Goal: Find specific page/section: Find specific page/section

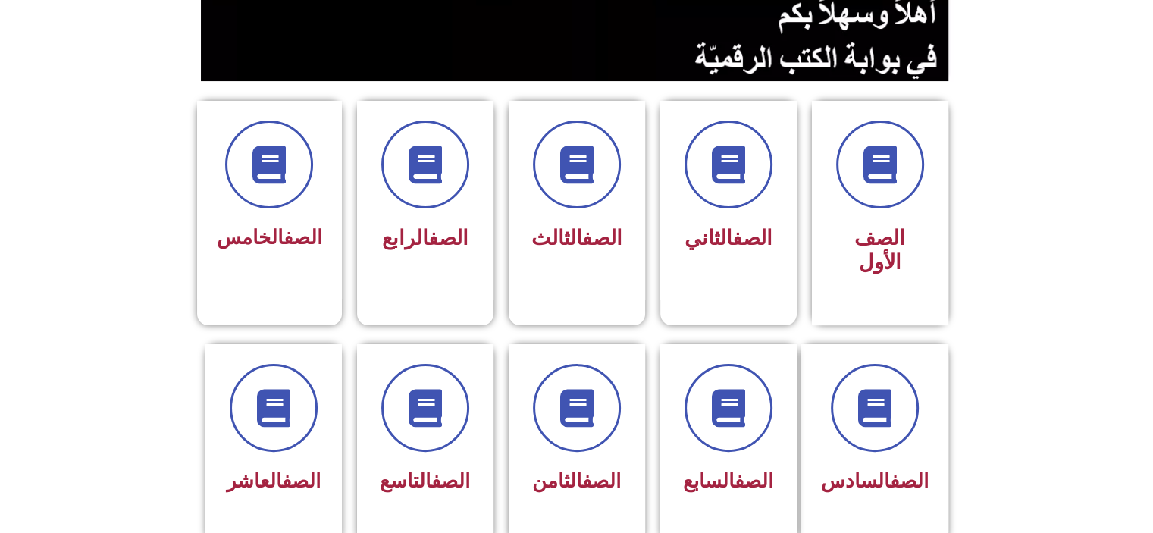
scroll to position [334, 0]
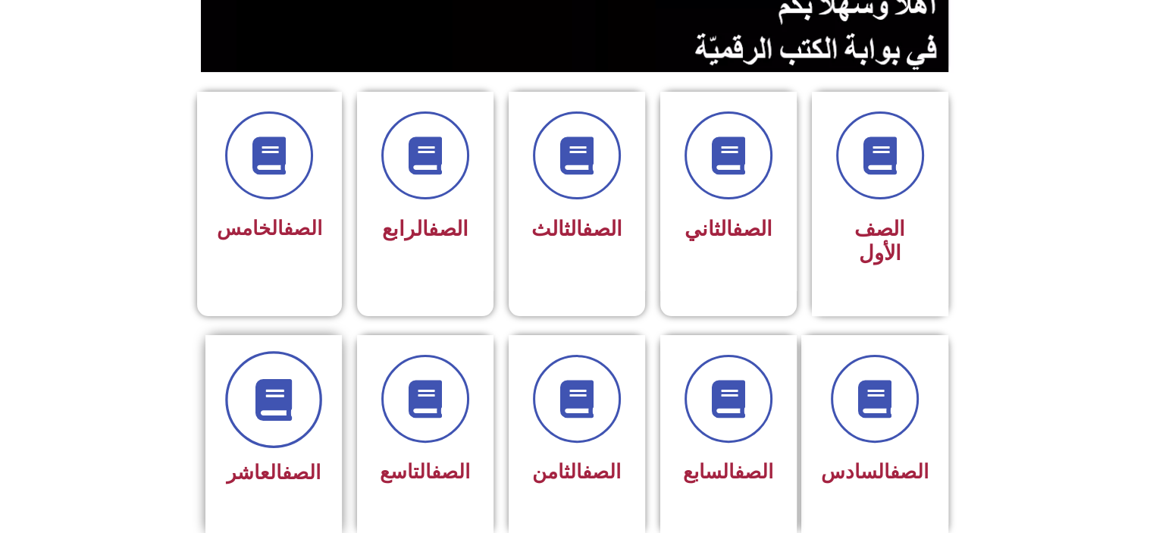
click at [273, 378] on icon at bounding box center [273, 399] width 42 height 42
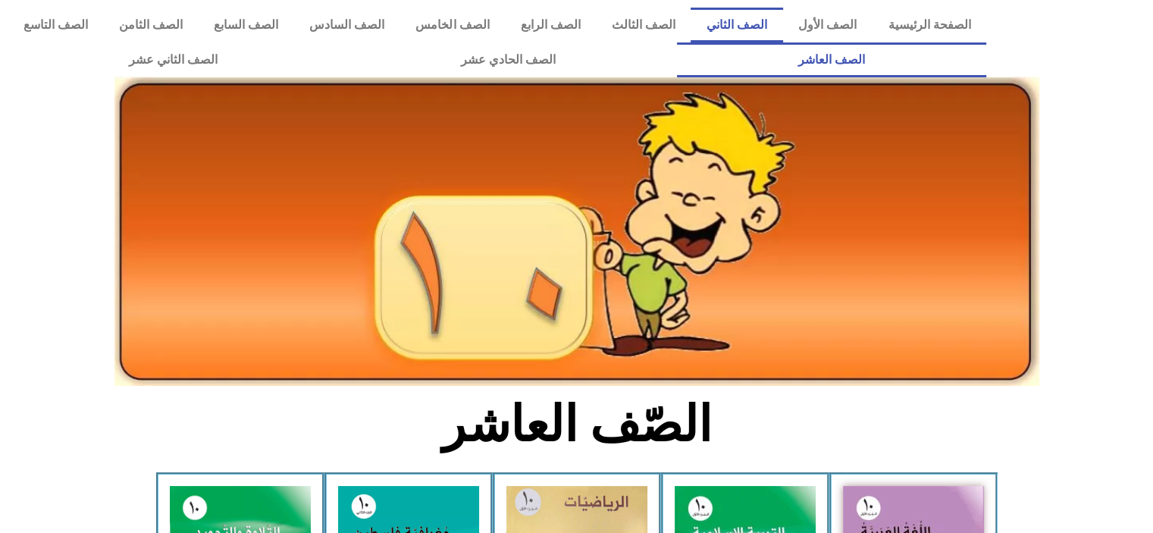
click at [747, 33] on link "الصف الثاني" at bounding box center [737, 25] width 92 height 35
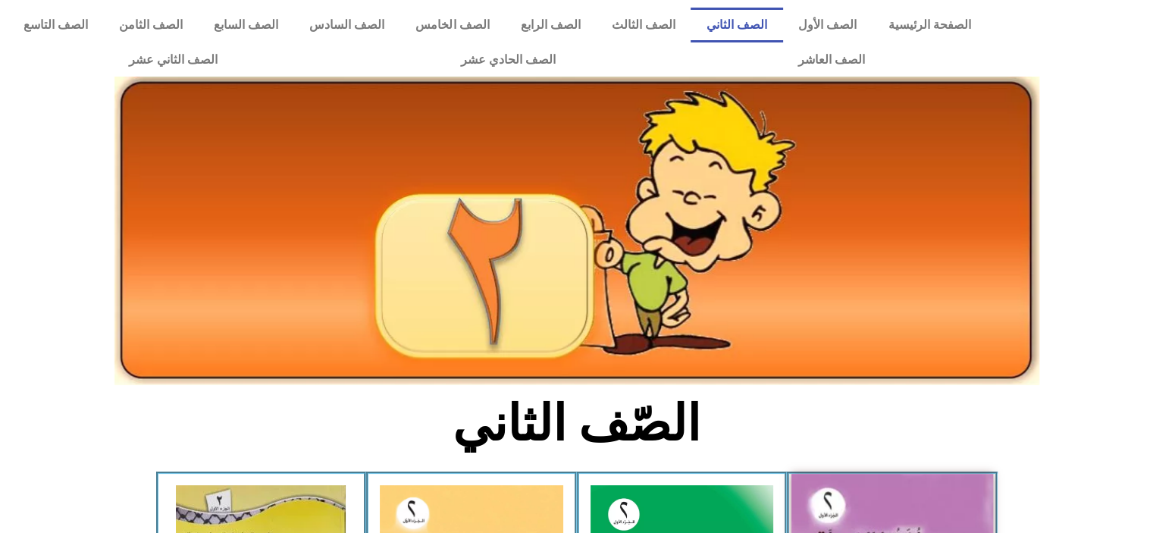
drag, startPoint x: 641, startPoint y: 486, endPoint x: 825, endPoint y: 509, distance: 185.7
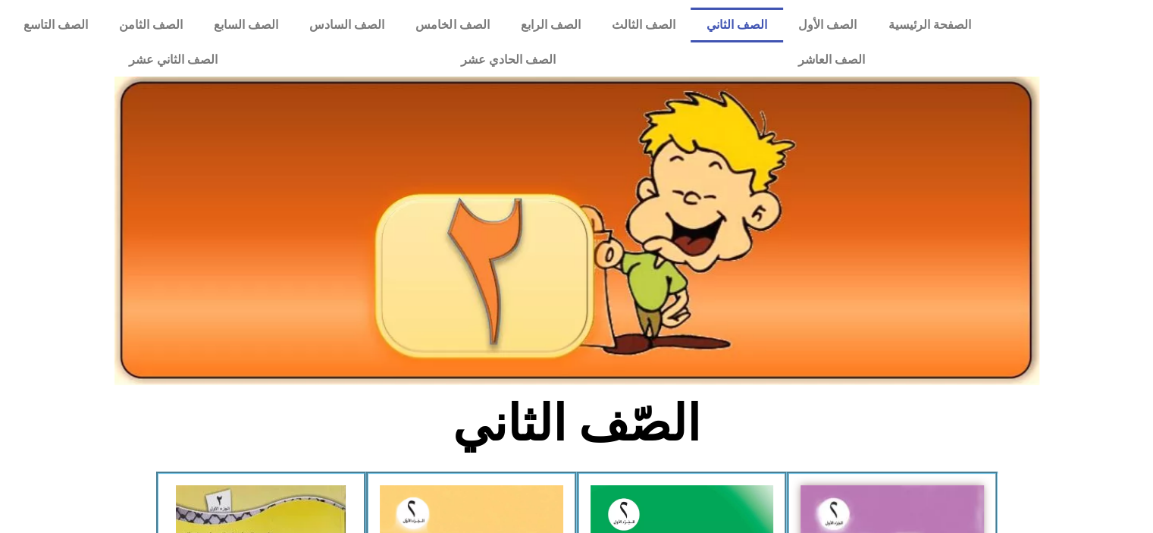
drag, startPoint x: 825, startPoint y: 509, endPoint x: 614, endPoint y: 174, distance: 395.9
click at [400, 24] on link "الصف السادس" at bounding box center [347, 25] width 106 height 35
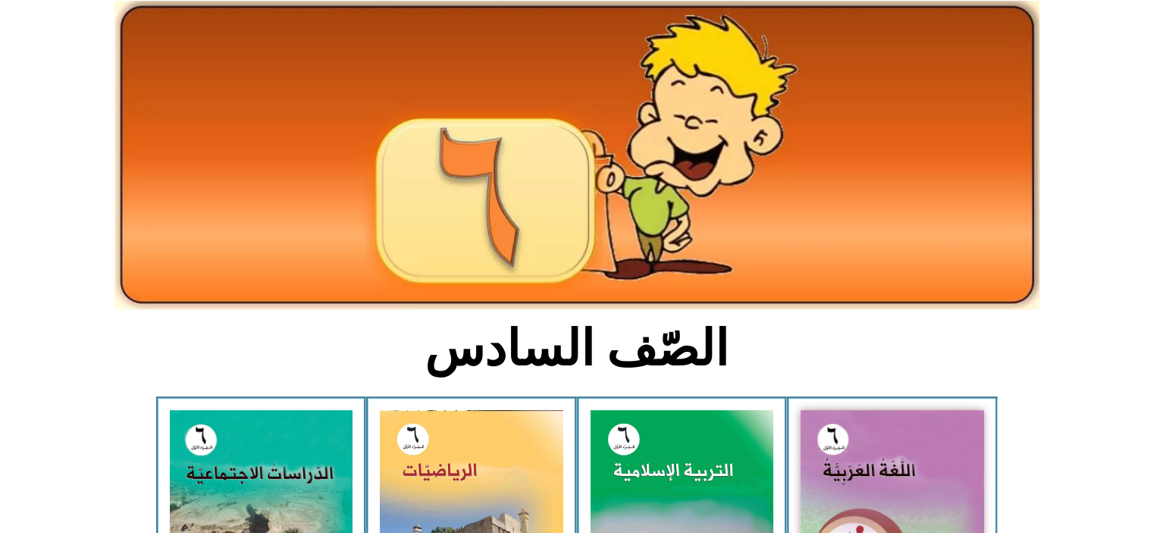
scroll to position [91, 0]
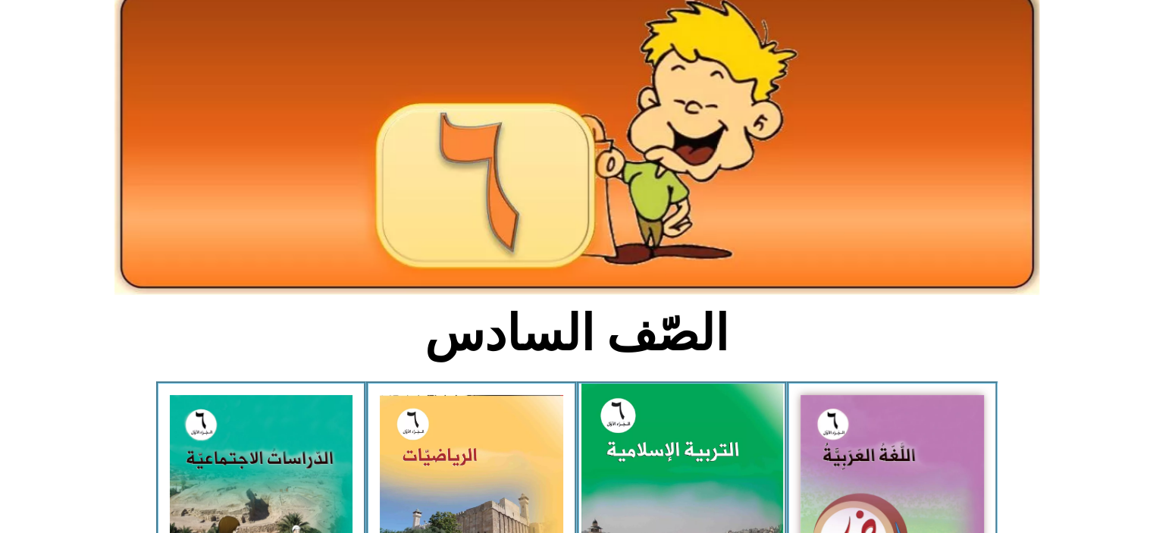
click at [707, 409] on img at bounding box center [682, 509] width 202 height 251
